Goal: Find contact information: Find contact information

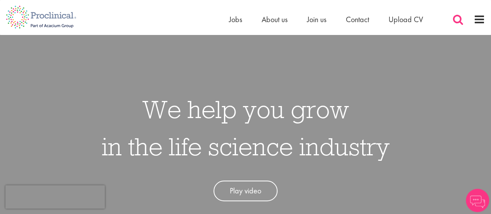
drag, startPoint x: 451, startPoint y: 19, endPoint x: 456, endPoint y: 20, distance: 5.9
click at [452, 19] on div "Home Jobs About us Join us Contact Upload CV" at bounding box center [357, 22] width 256 height 16
click at [456, 20] on span at bounding box center [459, 20] width 12 height 12
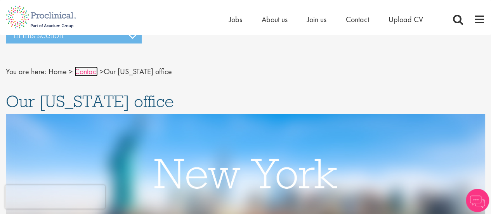
click at [90, 73] on link "Contact" at bounding box center [86, 71] width 23 height 10
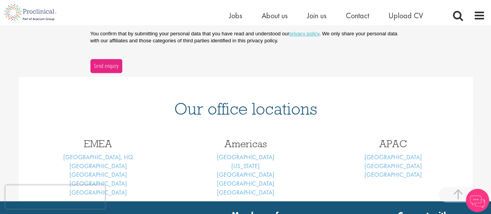
scroll to position [350, 0]
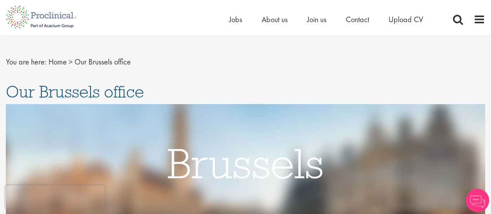
scroll to position [78, 0]
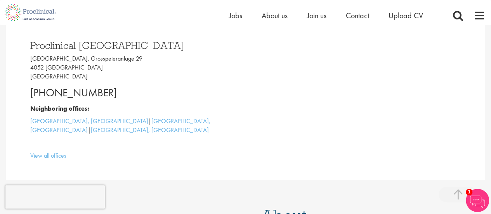
scroll to position [155, 0]
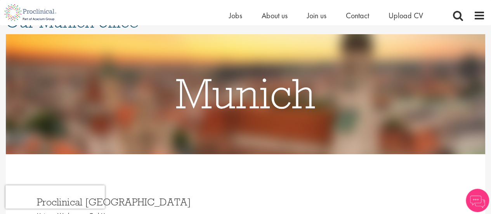
scroll to position [155, 0]
